Goal: Information Seeking & Learning: Find specific fact

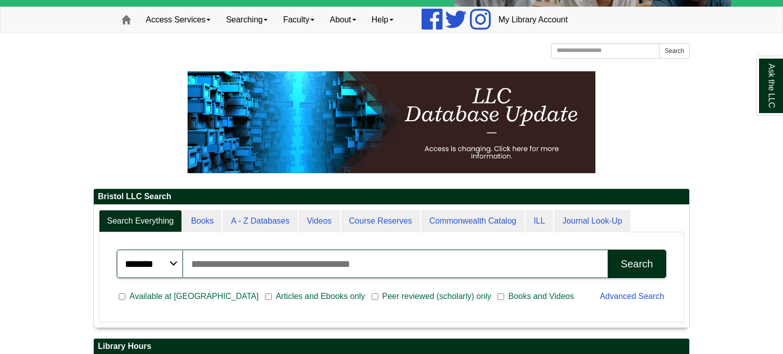
click at [316, 254] on input "Search articles, books, journals & more" at bounding box center [395, 264] width 425 height 29
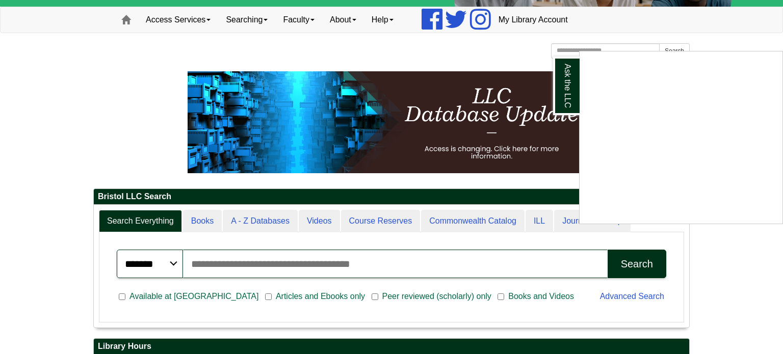
click at [456, 262] on div "Ask the LLC" at bounding box center [391, 177] width 783 height 354
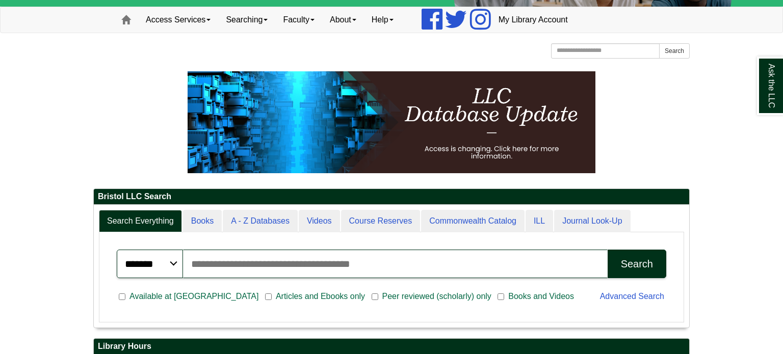
click at [456, 262] on input "Search articles, books, journals & more" at bounding box center [395, 264] width 425 height 29
click at [608, 250] on button "Search" at bounding box center [637, 264] width 59 height 29
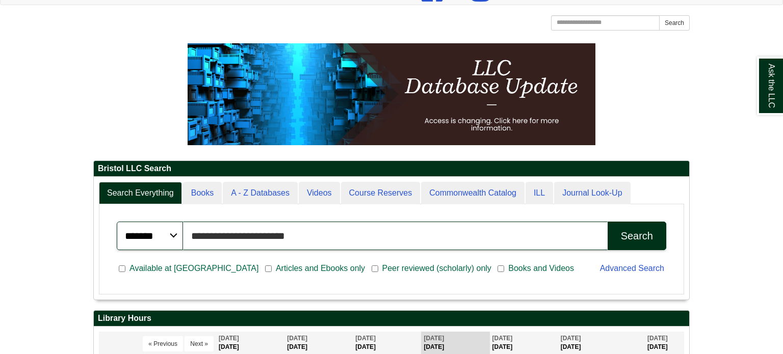
scroll to position [110, 0]
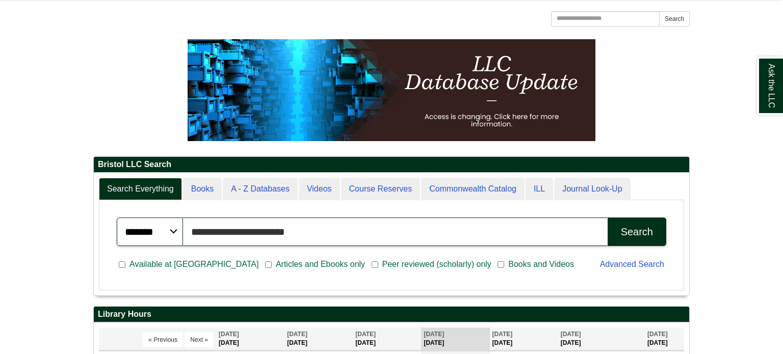
click at [608, 218] on button "Search" at bounding box center [637, 232] width 59 height 29
type input "*"
type input "**********"
click at [608, 218] on button "Search" at bounding box center [637, 232] width 59 height 29
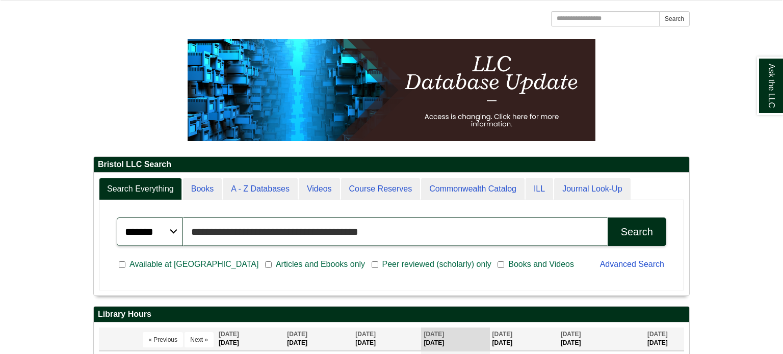
scroll to position [123, 595]
click at [632, 265] on link "Advanced Search" at bounding box center [632, 264] width 64 height 9
